Goal: Contribute content

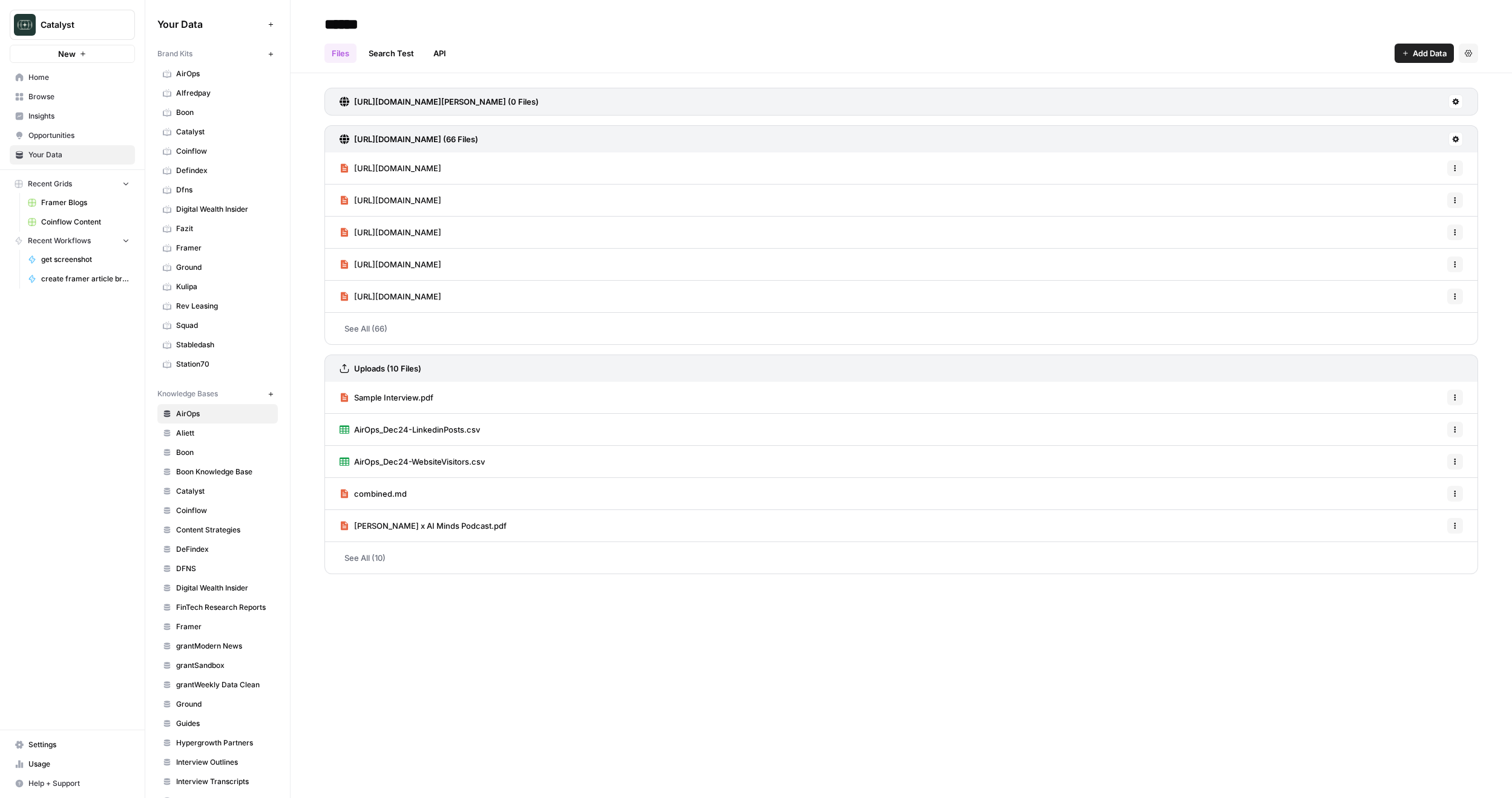
click at [57, 156] on span "Your Data" at bounding box center [78, 155] width 101 height 10
click at [198, 511] on span "Coinflow" at bounding box center [224, 510] width 96 height 10
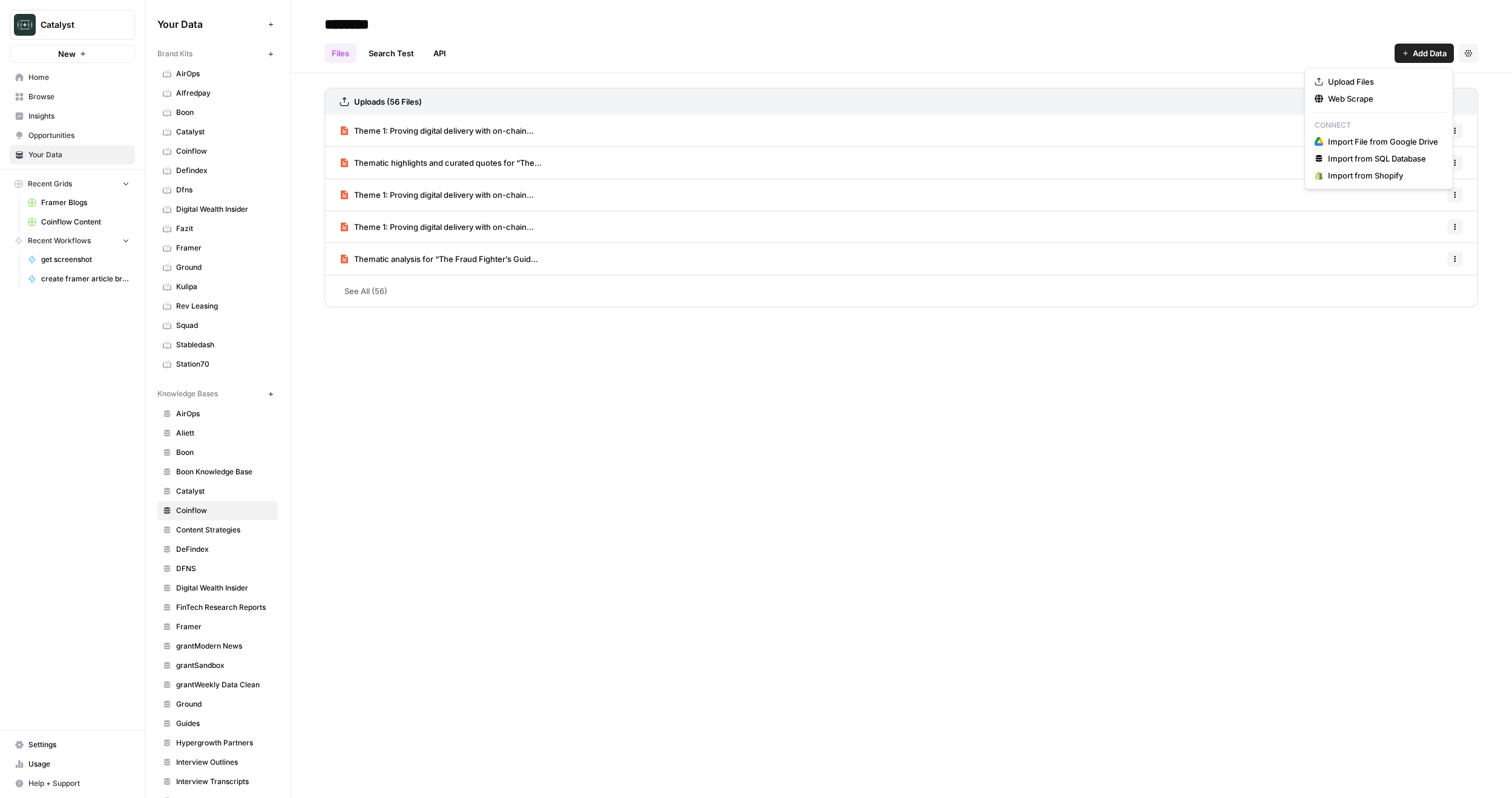
click at [1423, 56] on span "Add Data" at bounding box center [1430, 53] width 34 height 12
click at [1321, 80] on icon "button" at bounding box center [1319, 81] width 9 height 9
